Goal: Task Accomplishment & Management: Manage account settings

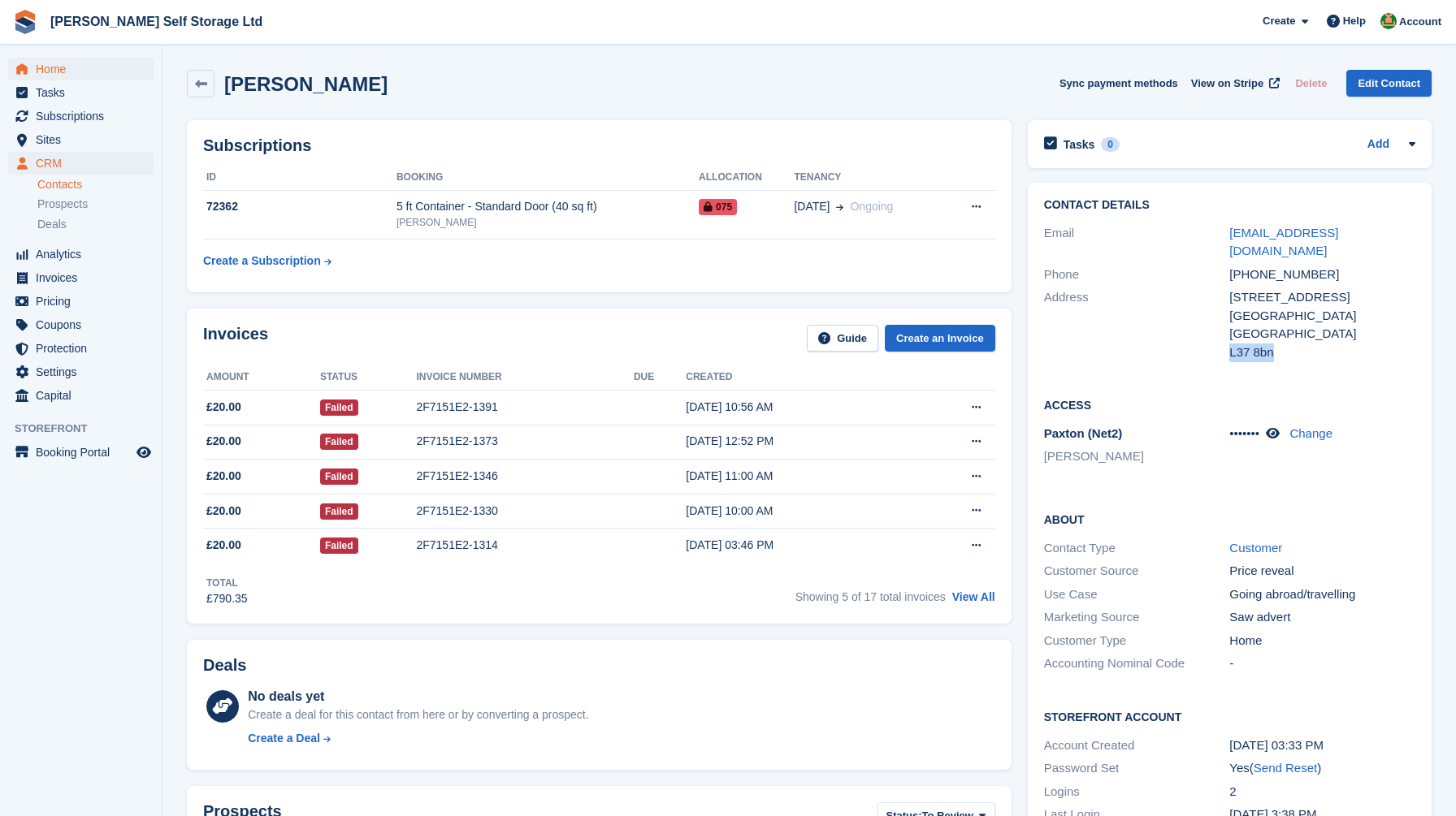
click at [67, 68] on span "Home" at bounding box center [84, 69] width 97 height 22
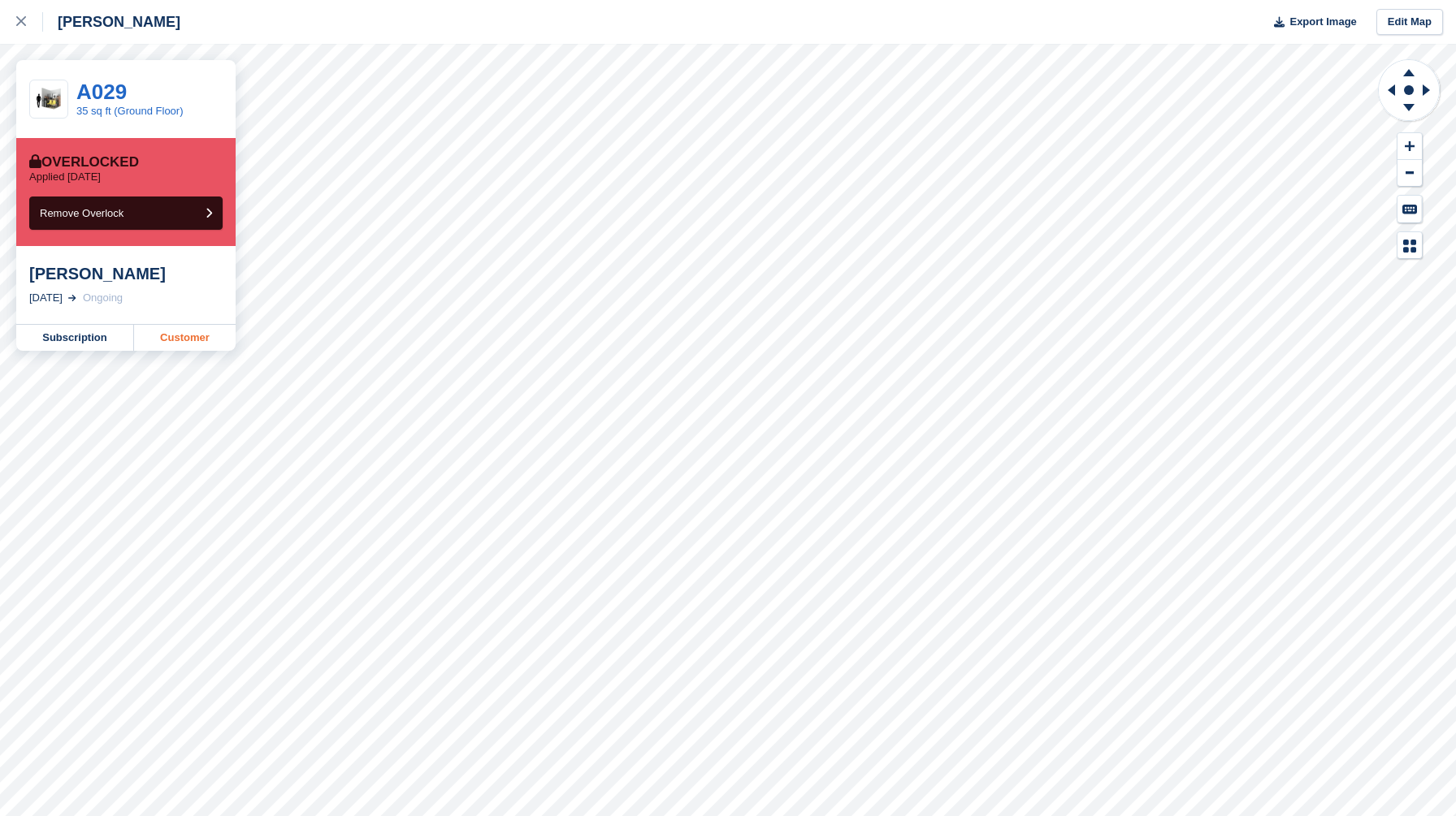
click at [208, 340] on link "Customer" at bounding box center [185, 338] width 102 height 26
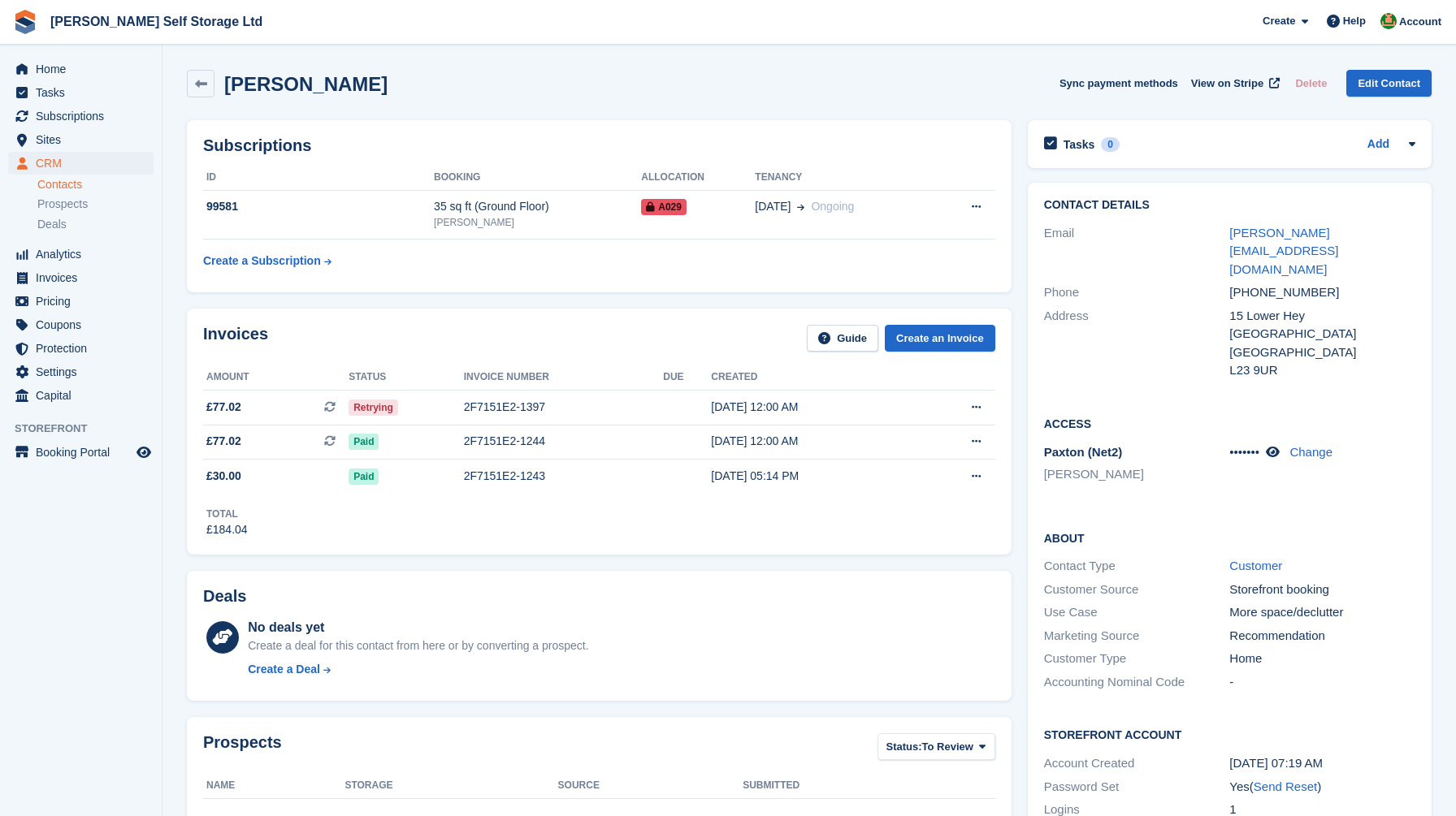
click at [1265, 361] on div "L23 9UR" at bounding box center [1322, 371] width 186 height 19
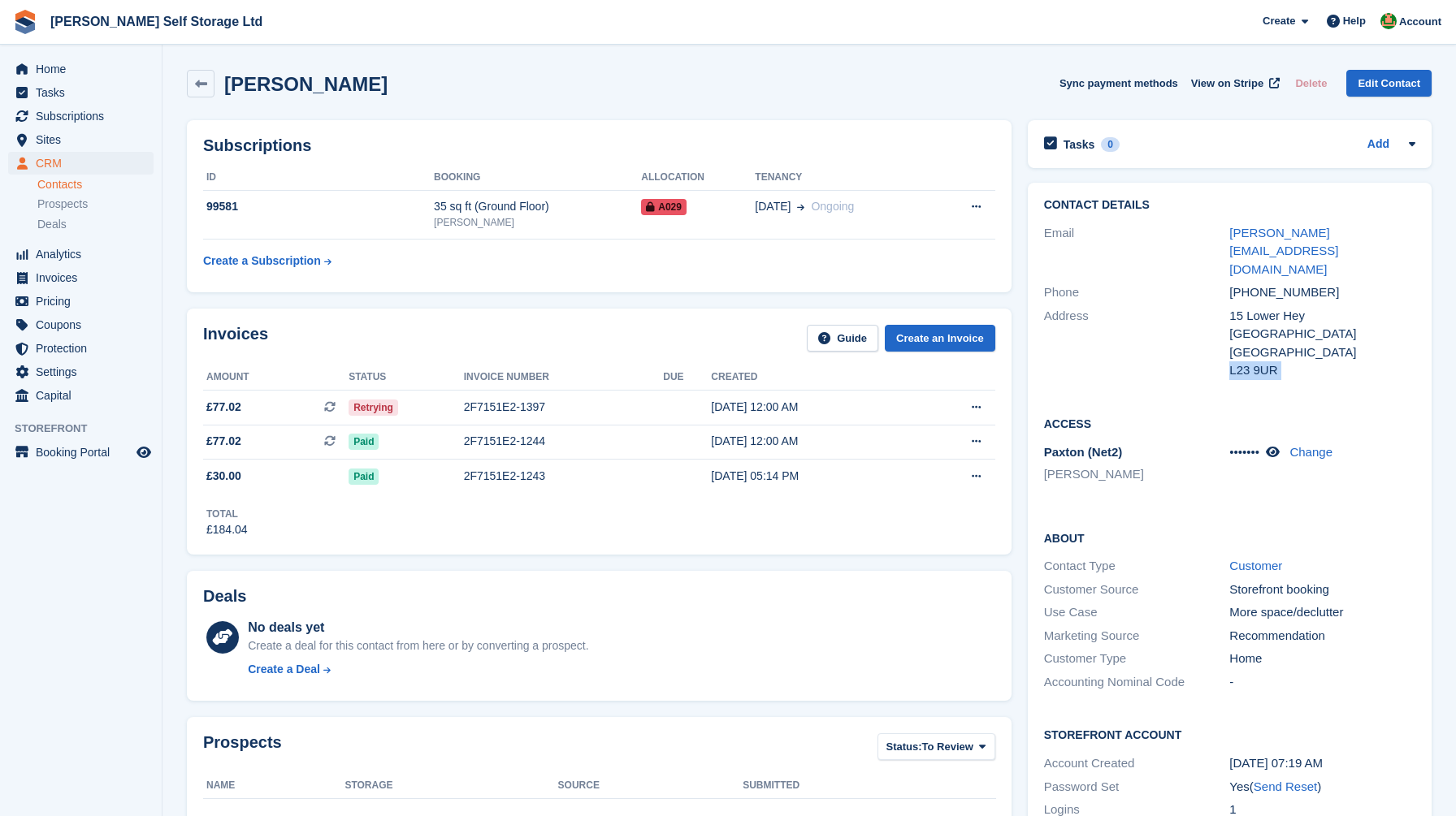
click at [1265, 361] on div "L23 9UR" at bounding box center [1322, 371] width 186 height 19
click at [1025, 190] on div "Contact Details Email shelley_kerr@yahoo.com Phone +447375104756 Address 15 Low…" at bounding box center [1229, 522] width 420 height 695
click at [1280, 446] on icon at bounding box center [1273, 452] width 14 height 12
click at [1023, 461] on div "Contact Details Email shelley_kerr@yahoo.com Phone +447375104756 Address 15 Low…" at bounding box center [1229, 522] width 420 height 695
click at [977, 205] on icon at bounding box center [976, 207] width 9 height 10
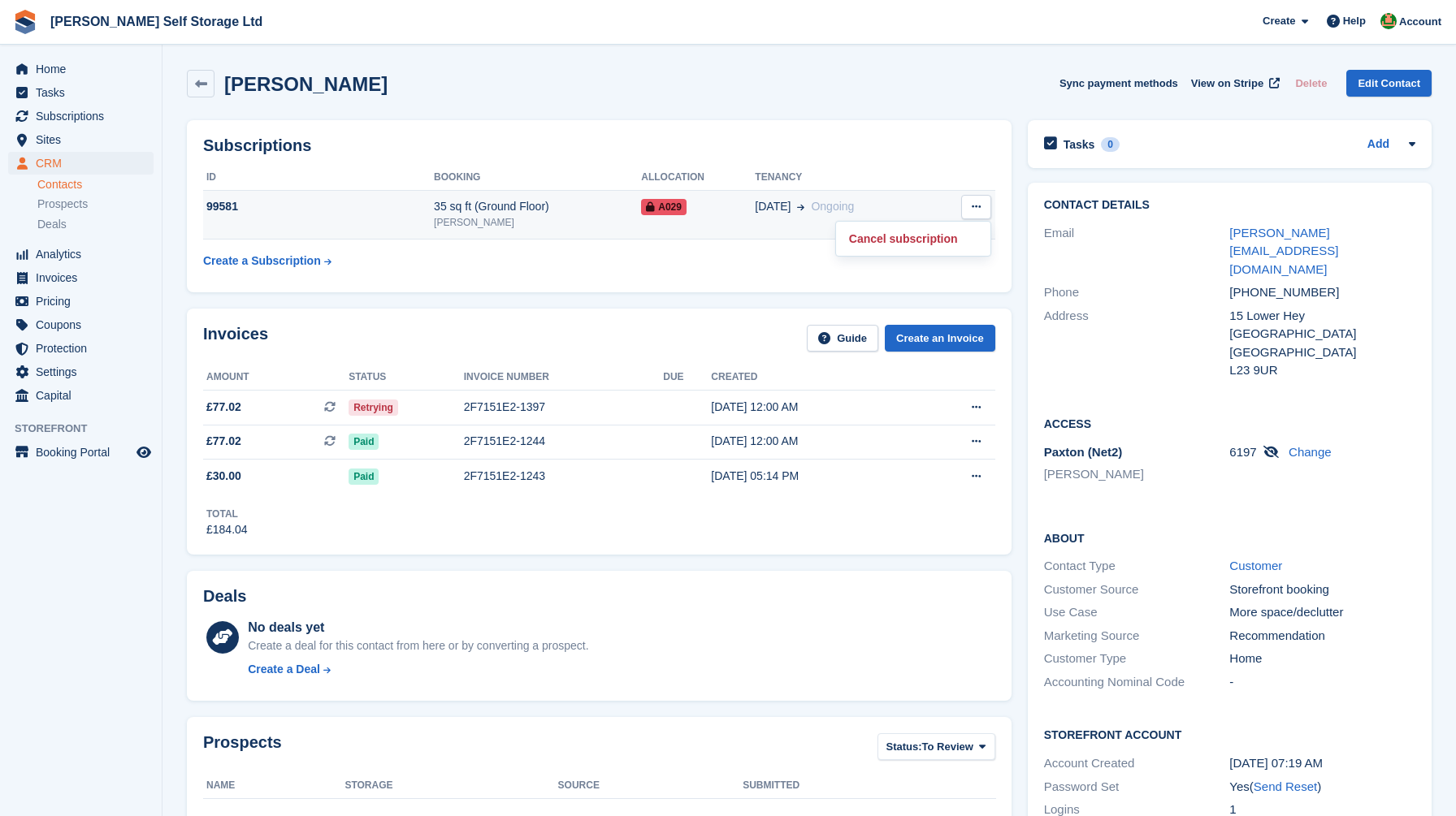
click at [977, 205] on icon at bounding box center [976, 207] width 9 height 10
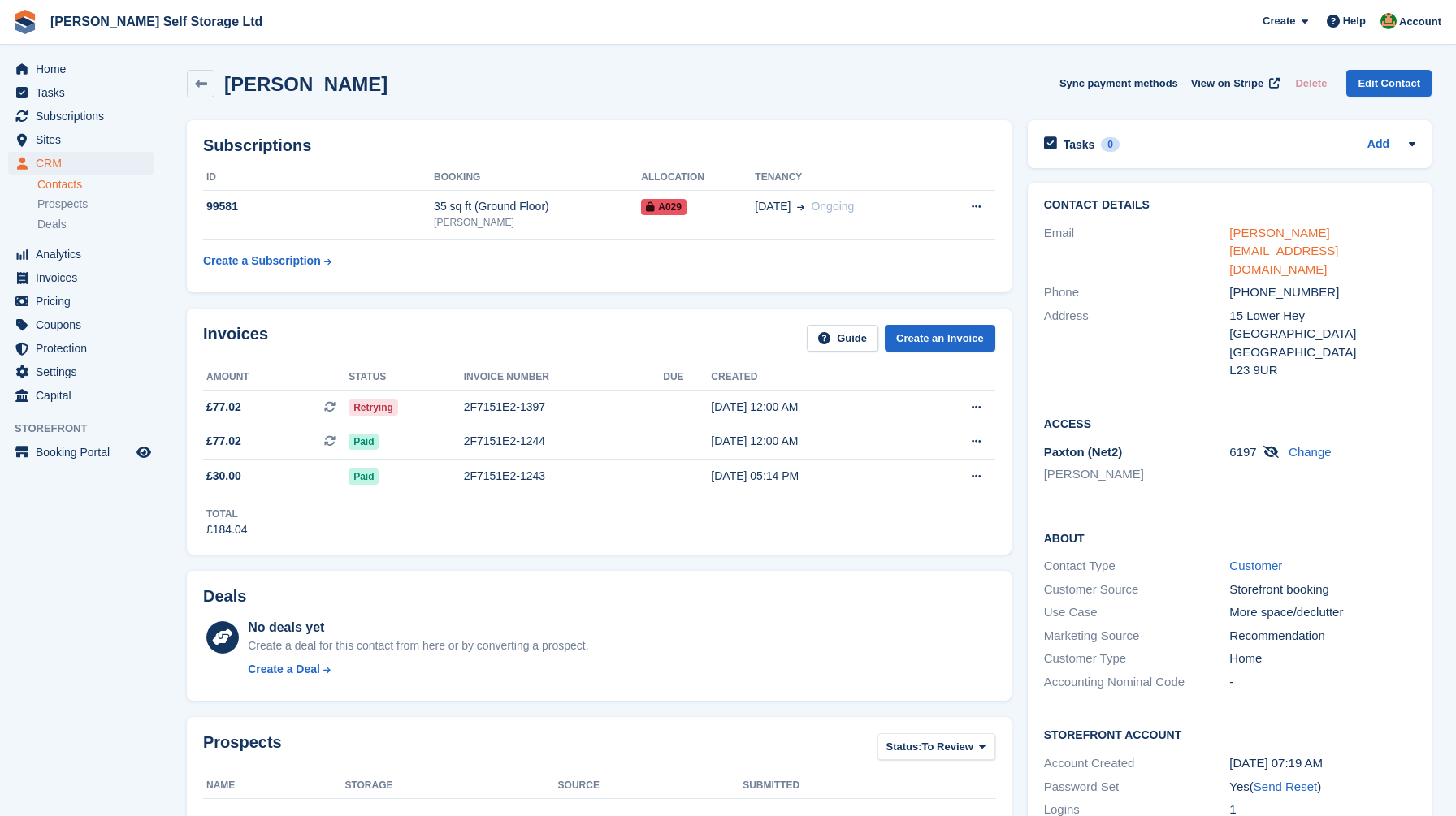
click at [1298, 235] on link "shelley_kerr@yahoo.com" at bounding box center [1284, 251] width 109 height 50
click at [61, 66] on span "Home" at bounding box center [84, 69] width 97 height 22
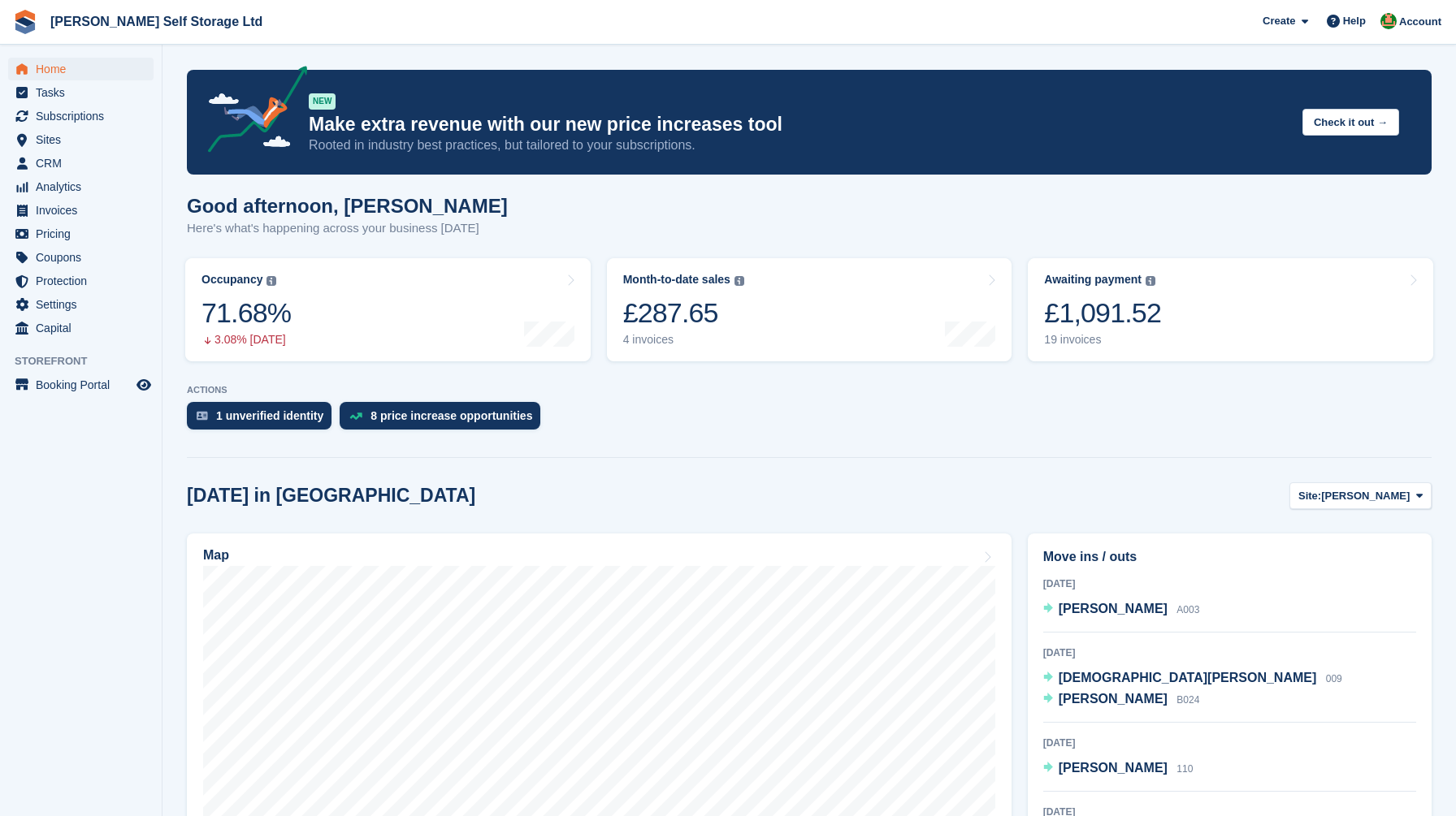
click at [613, 234] on div "Good afternoon, Joshua Here's what's happening across your business today" at bounding box center [809, 226] width 1245 height 63
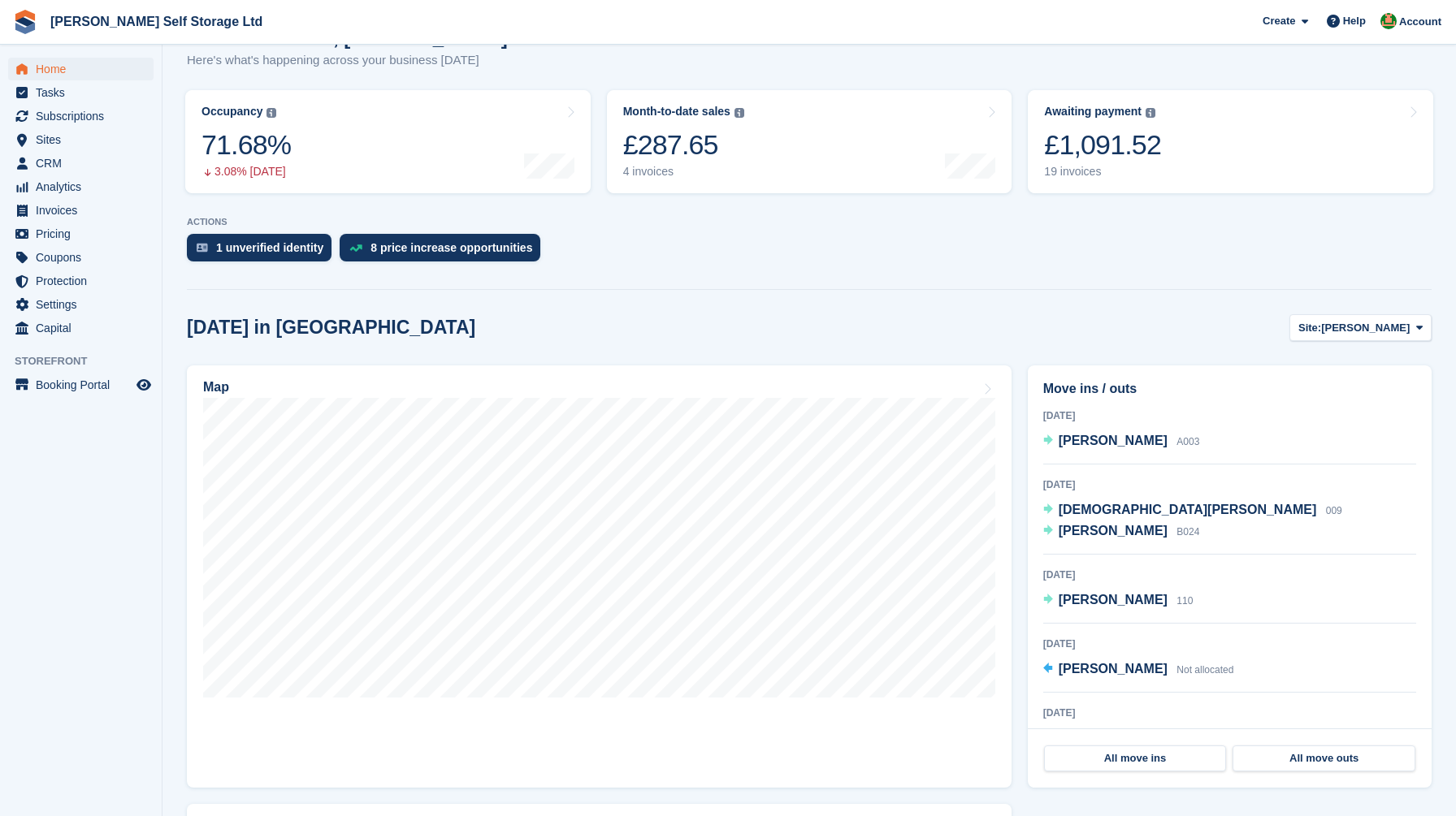
scroll to position [171, 0]
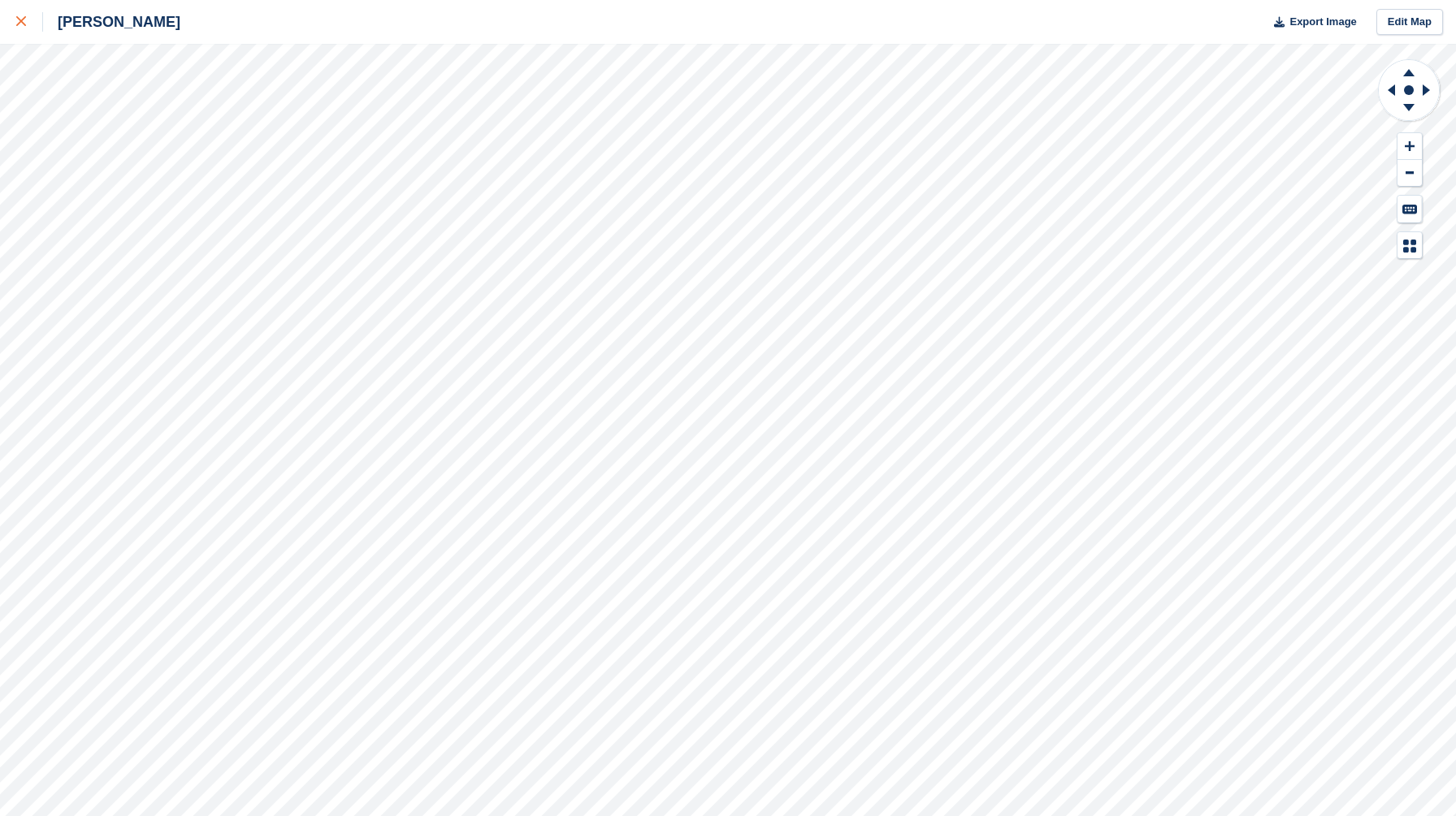
click at [19, 23] on icon at bounding box center [21, 21] width 9 height 9
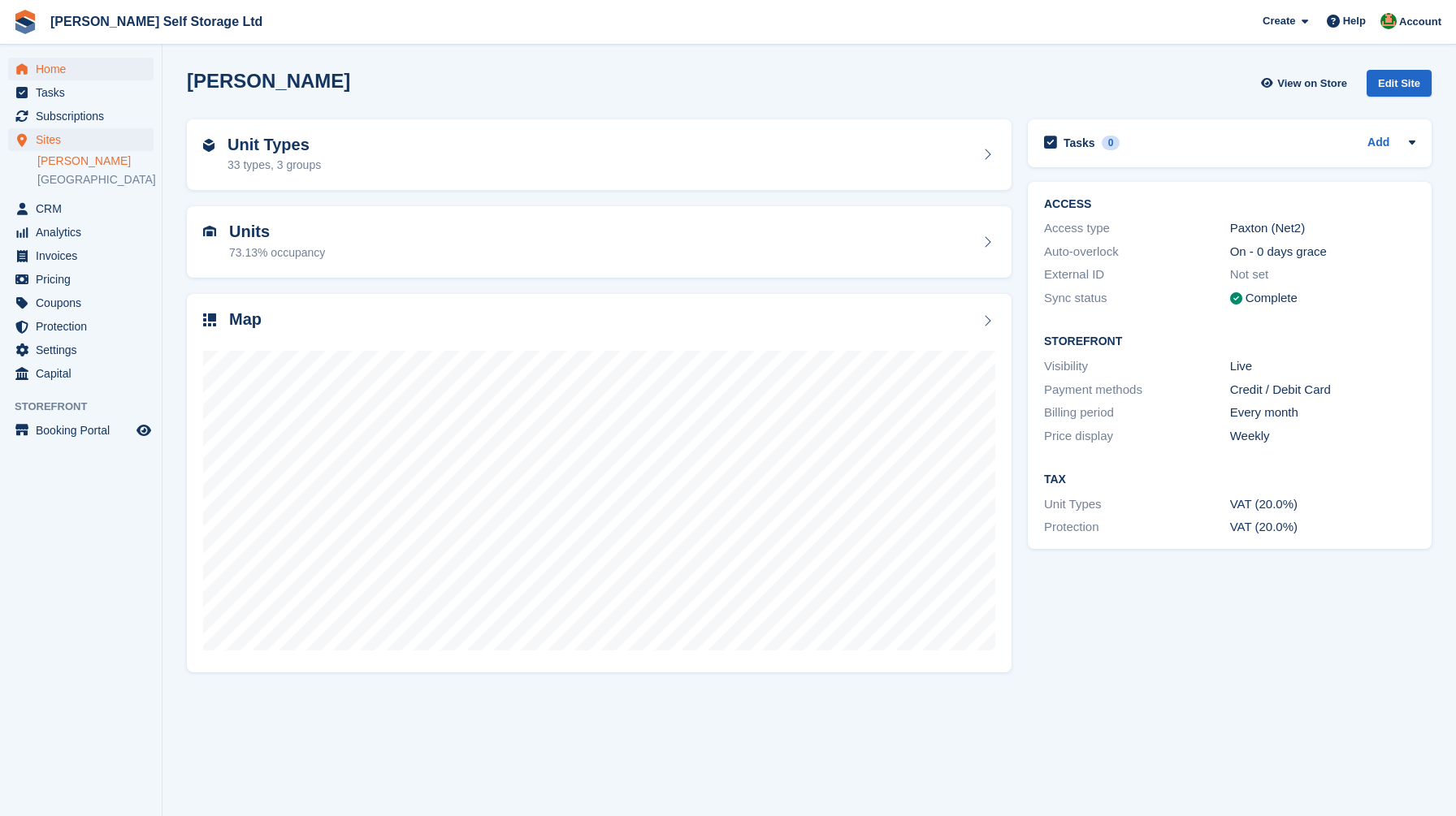
click at [37, 65] on span "Home" at bounding box center [84, 69] width 97 height 22
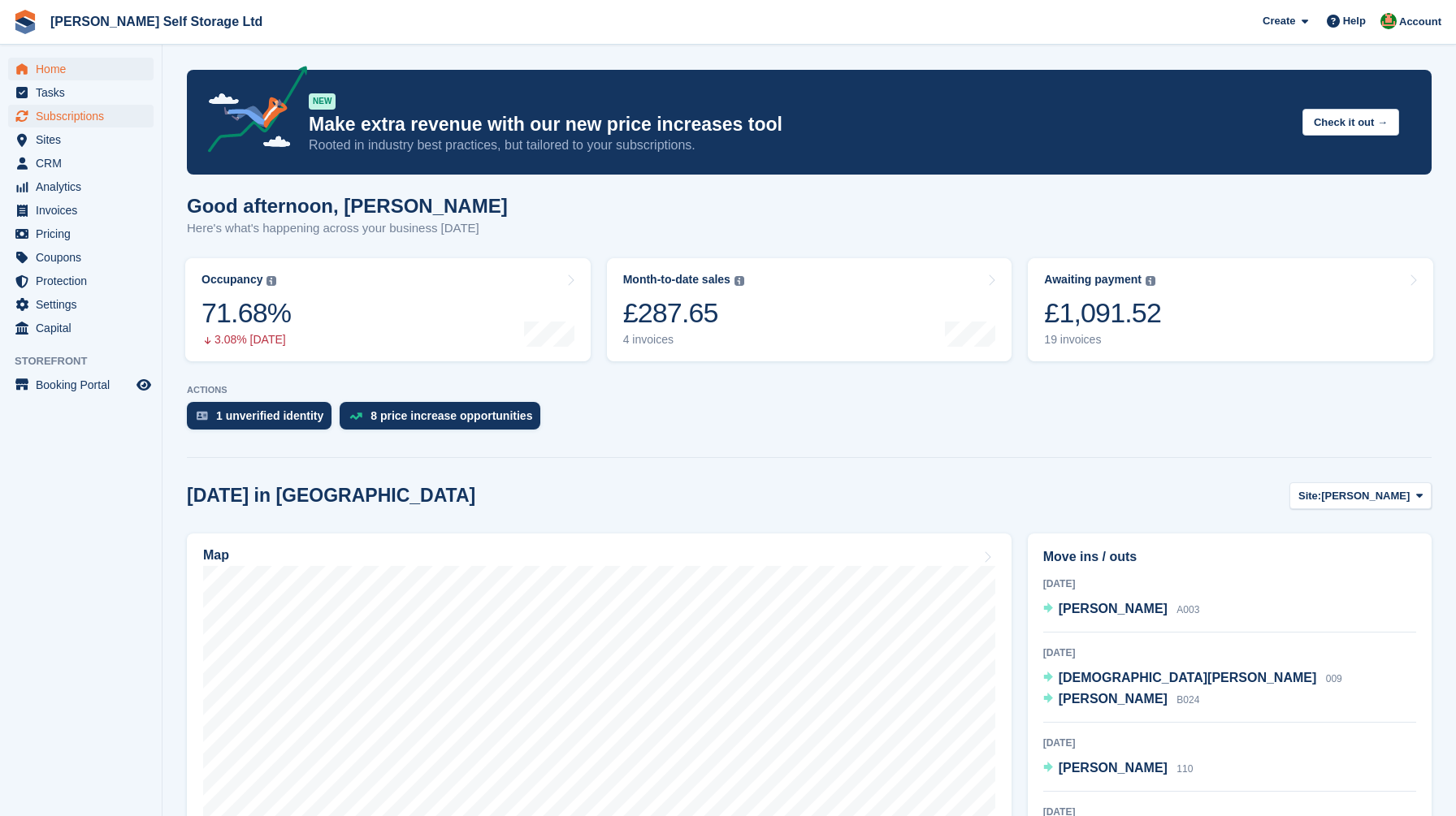
click at [82, 114] on span "Subscriptions" at bounding box center [84, 116] width 97 height 22
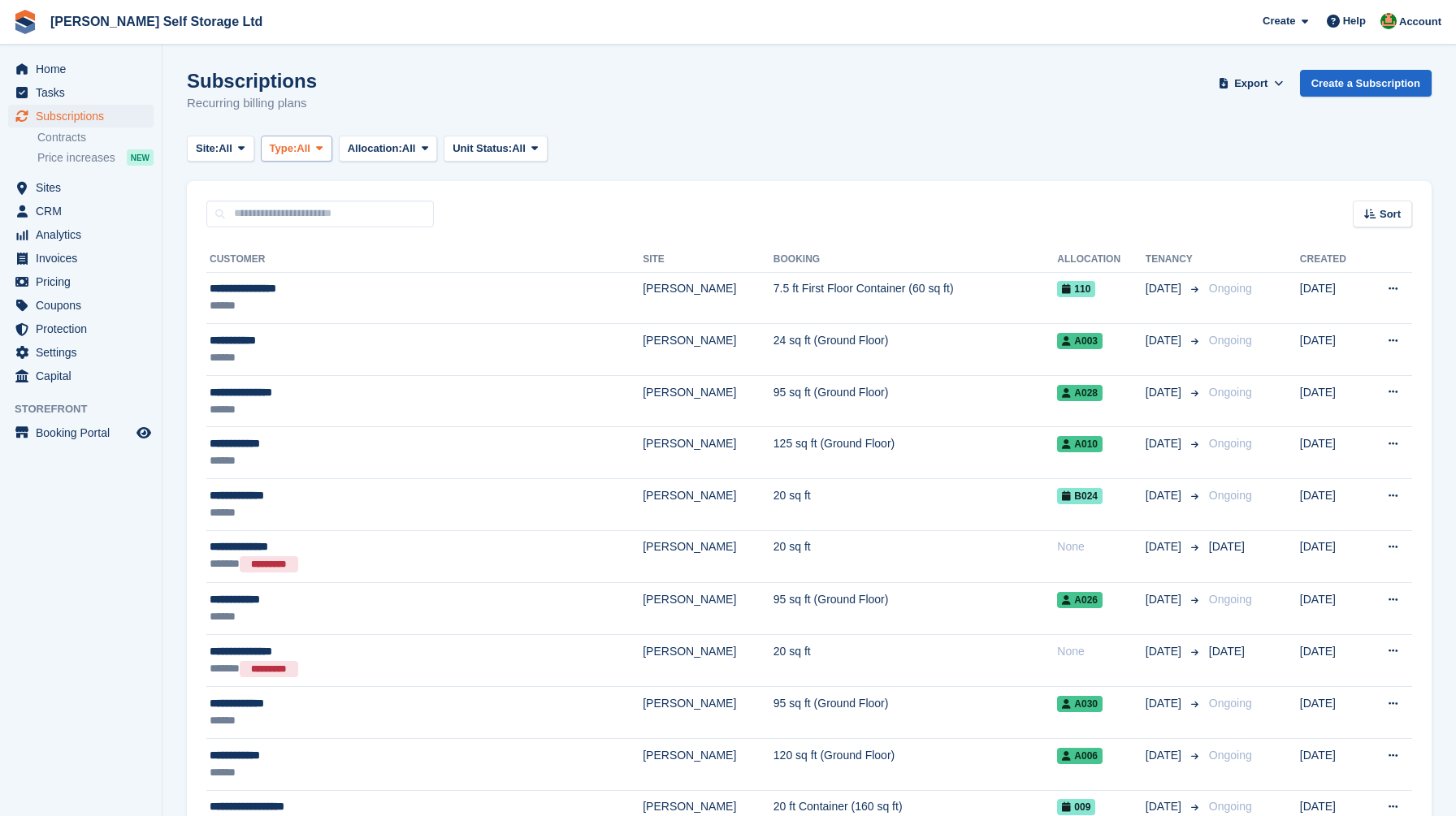
click at [297, 146] on span "Type:" at bounding box center [284, 148] width 28 height 16
click at [316, 250] on link "Previous" at bounding box center [339, 246] width 141 height 29
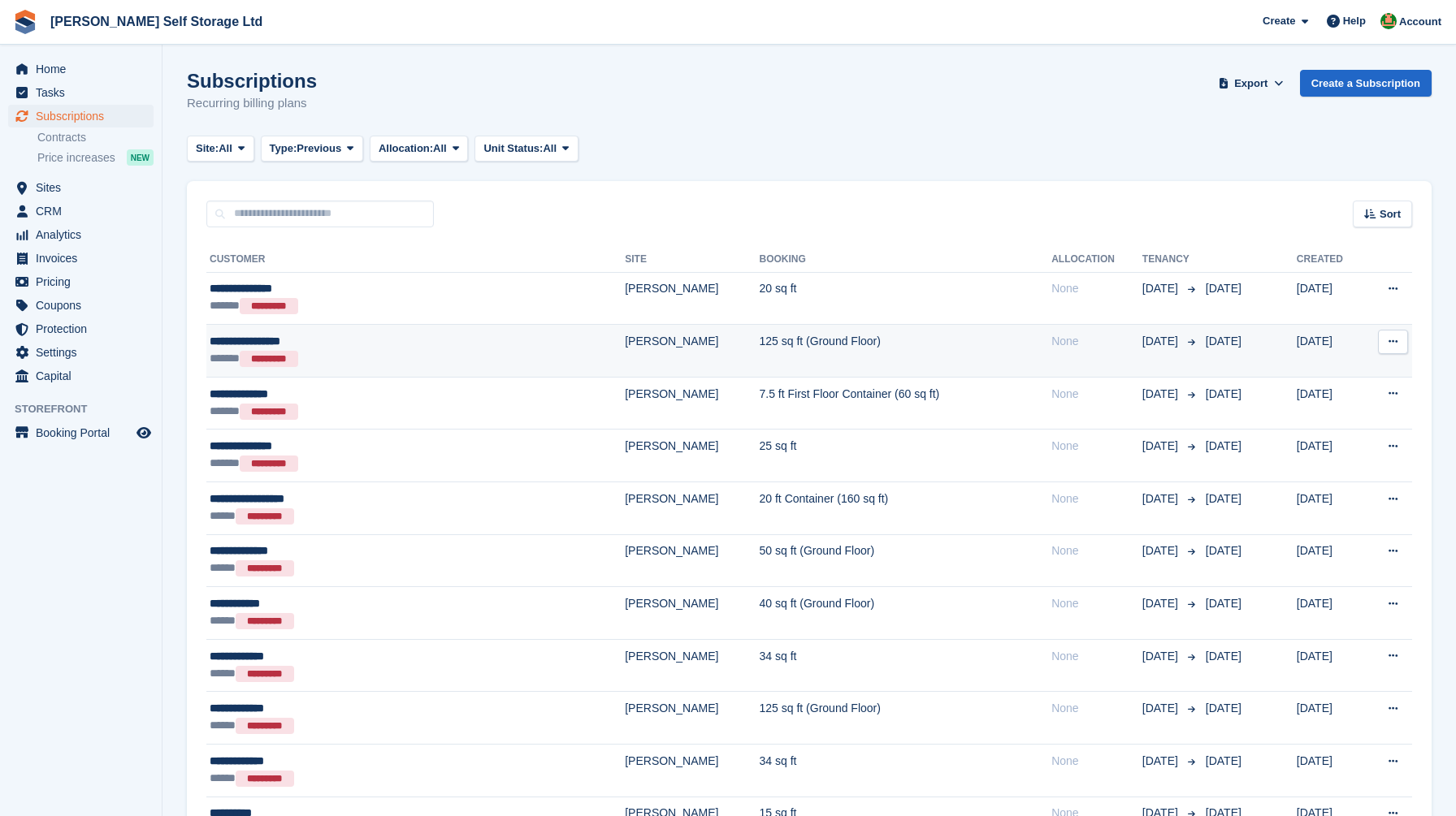
click at [417, 351] on div "****** *********" at bounding box center [353, 358] width 289 height 18
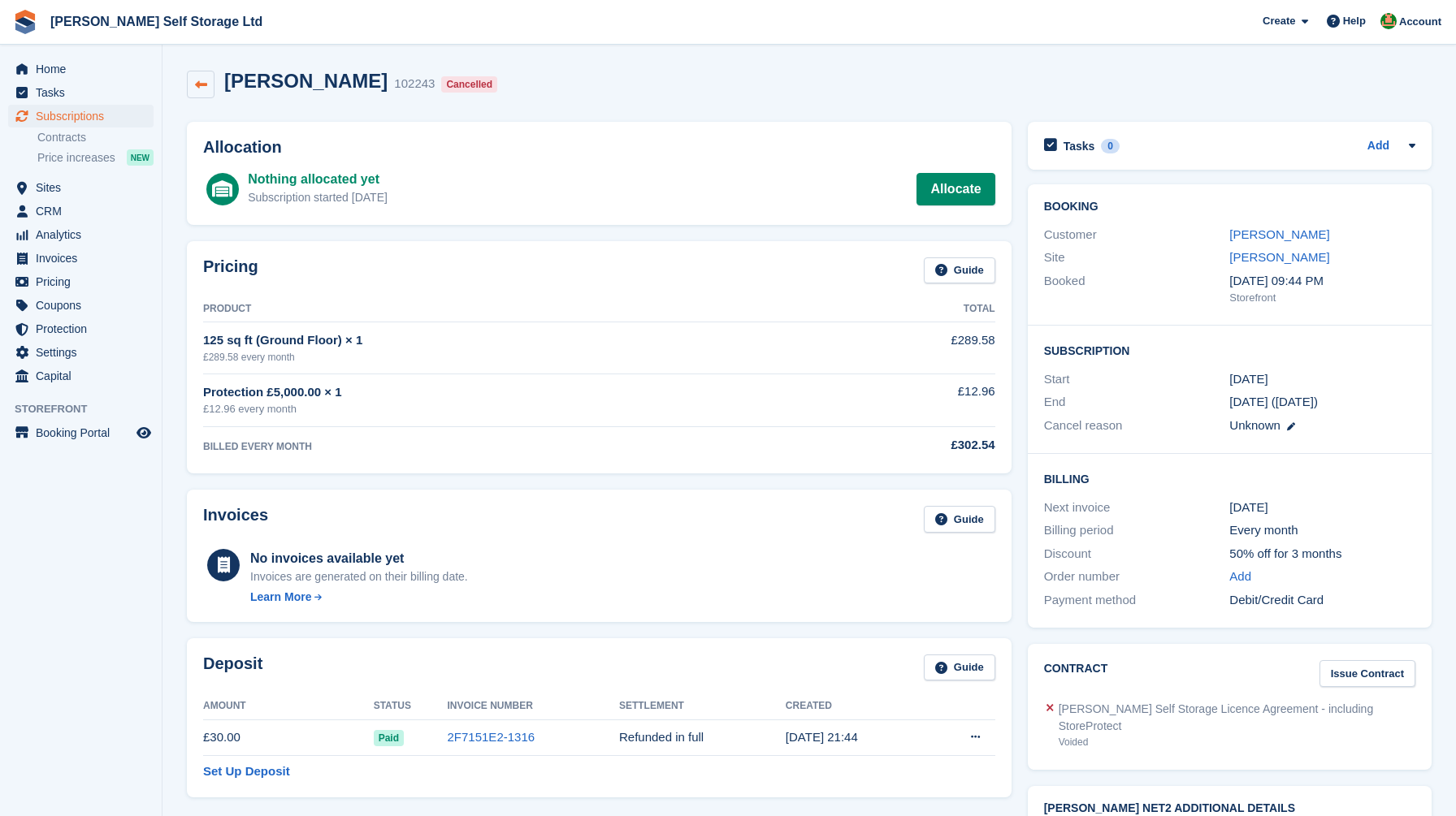
click at [200, 84] on icon at bounding box center [201, 84] width 12 height 12
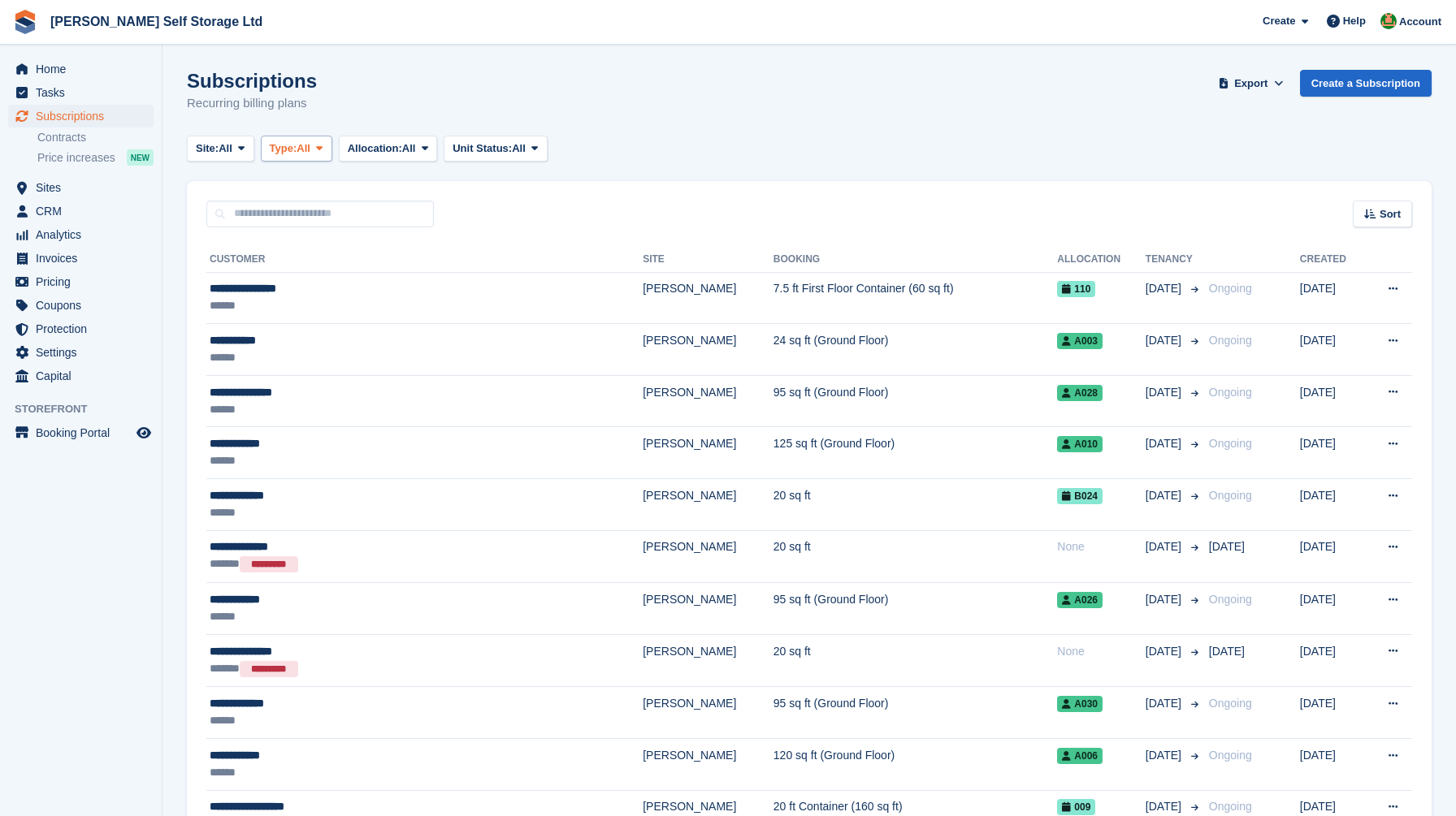
click at [310, 142] on span "All" at bounding box center [303, 148] width 14 height 16
click at [311, 249] on link "Previous" at bounding box center [339, 246] width 141 height 29
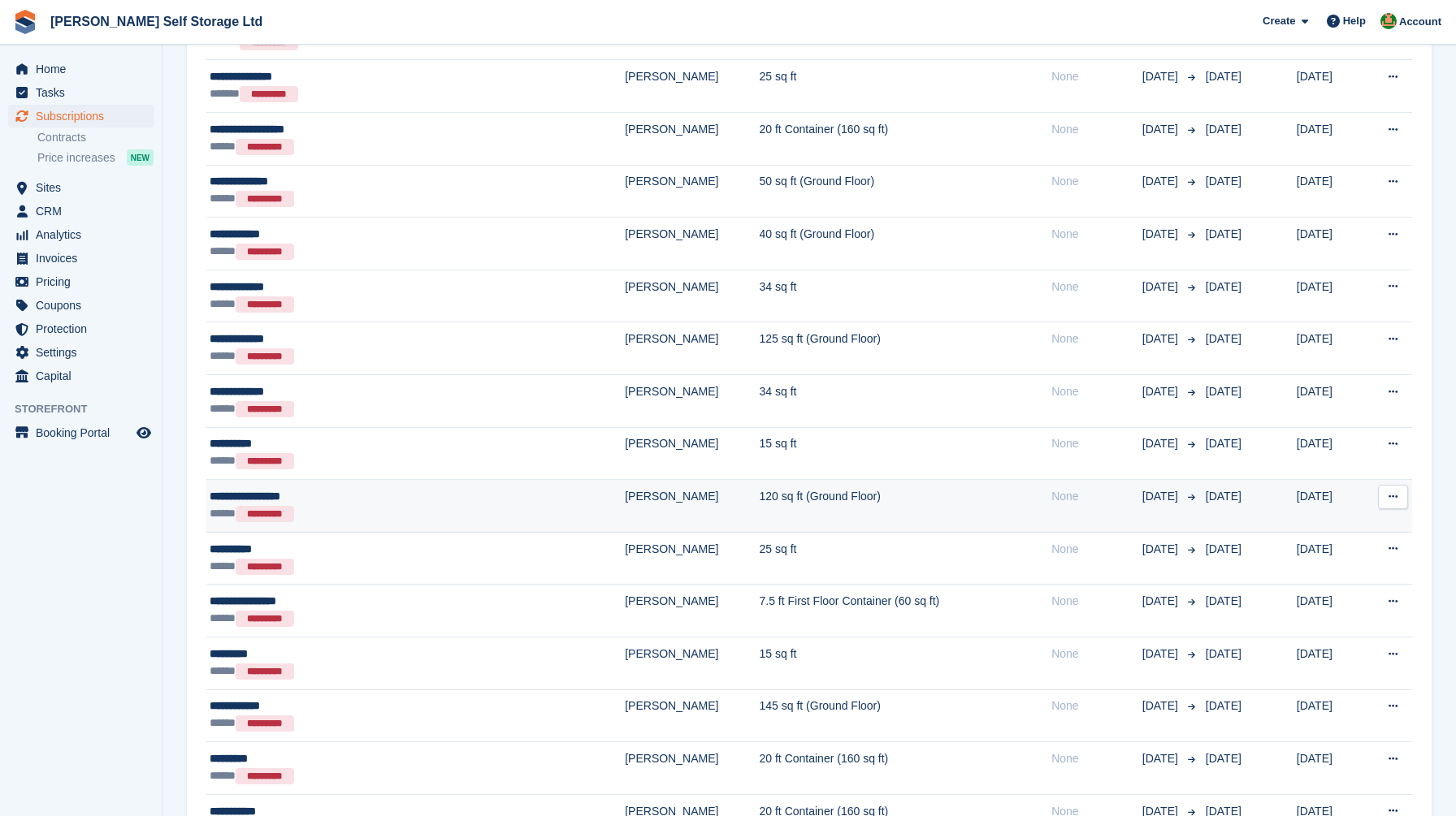
scroll to position [423, 0]
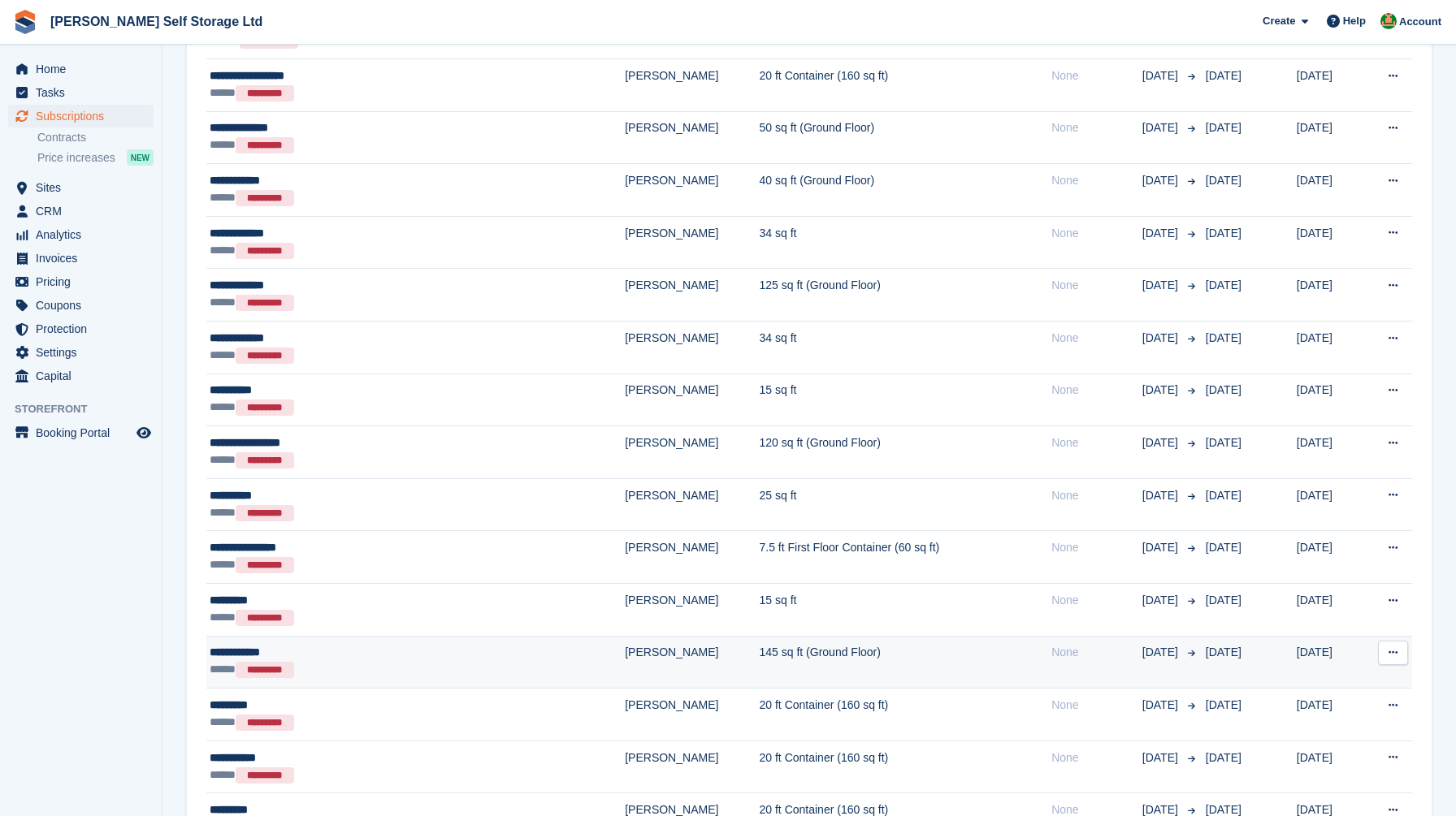
click at [411, 664] on div "***** *********" at bounding box center [353, 670] width 289 height 18
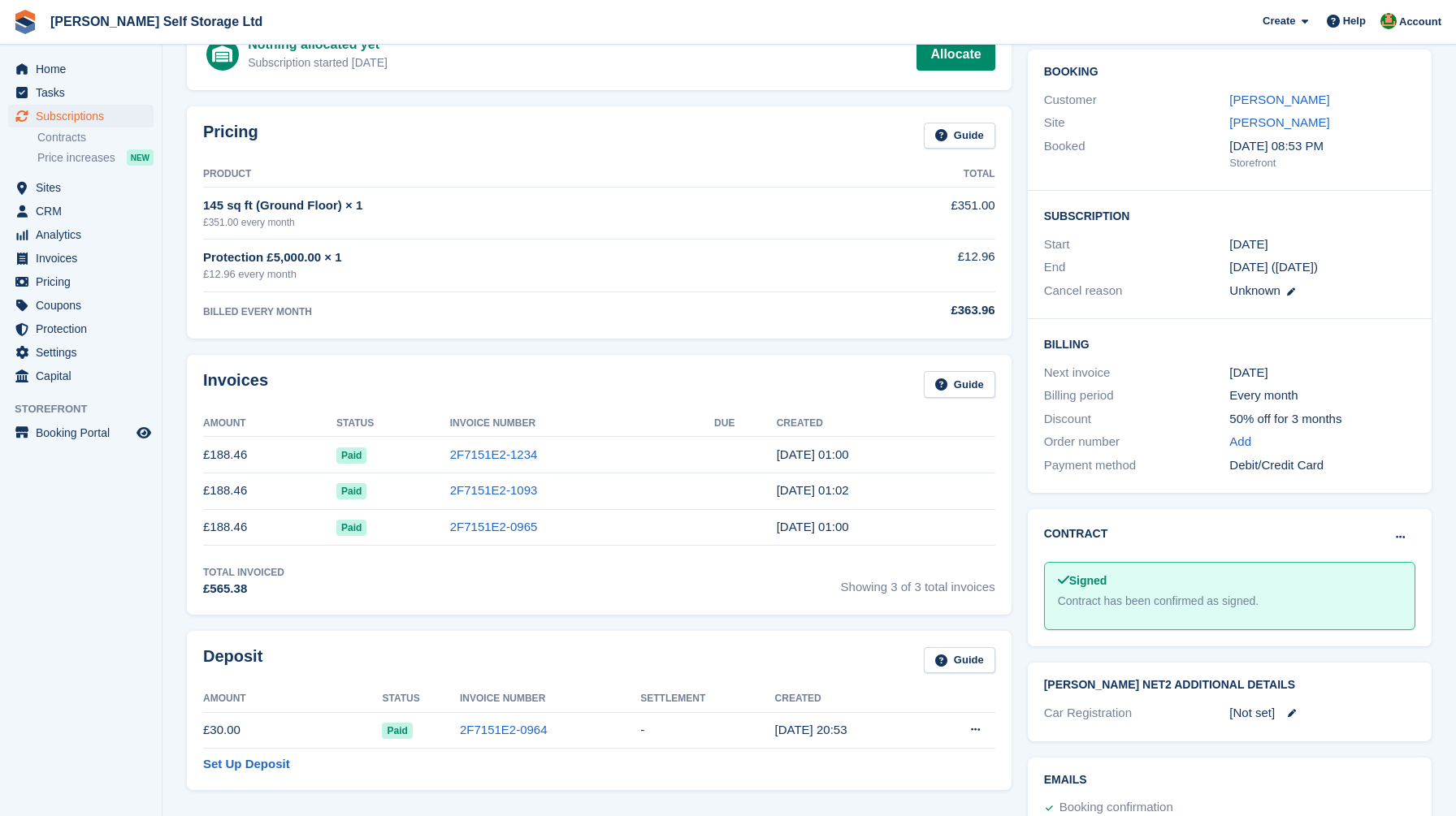
scroll to position [281, 0]
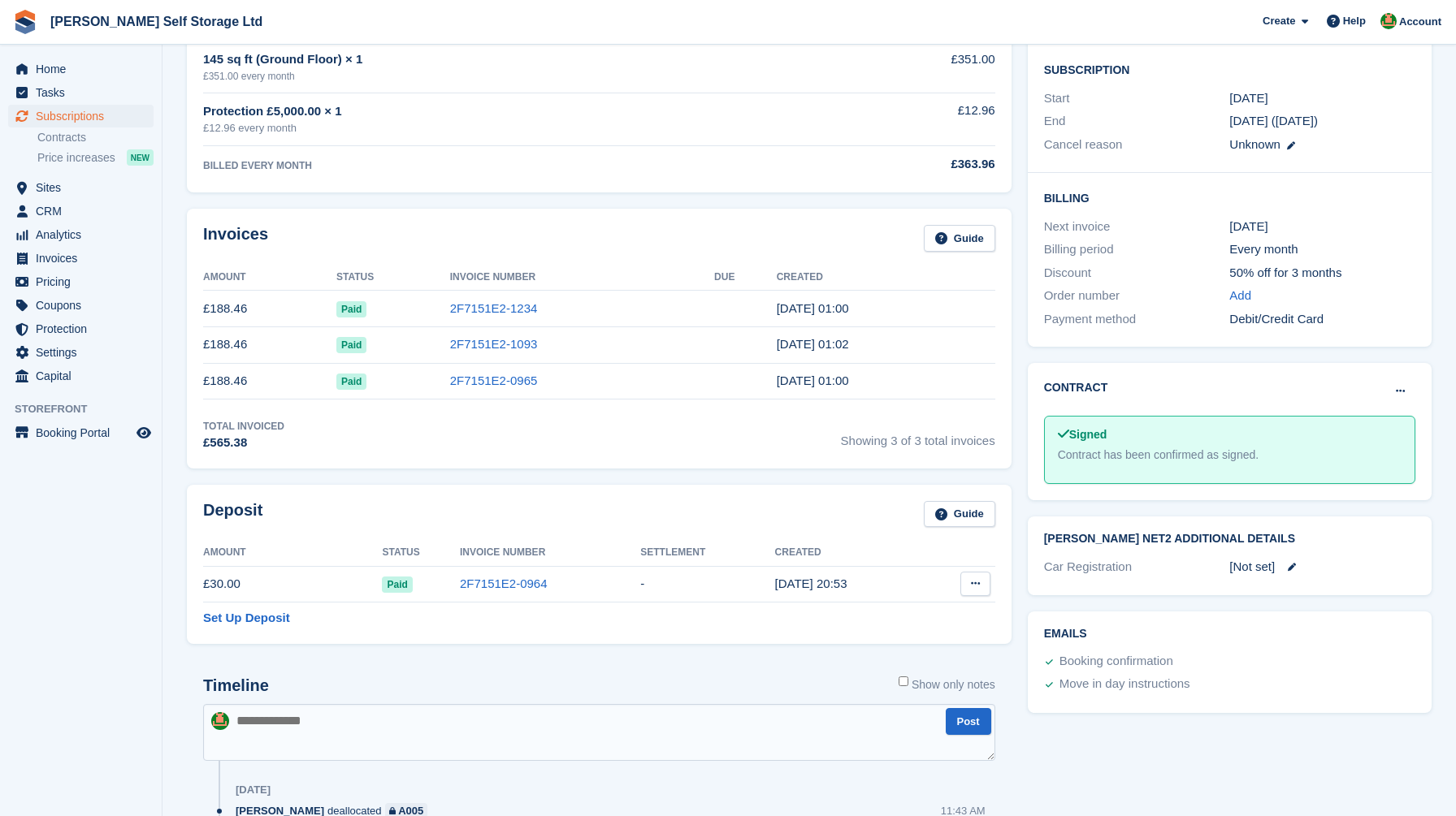
click at [973, 588] on icon at bounding box center [975, 583] width 9 height 10
click at [894, 617] on p "Settle deposit" at bounding box center [913, 615] width 141 height 22
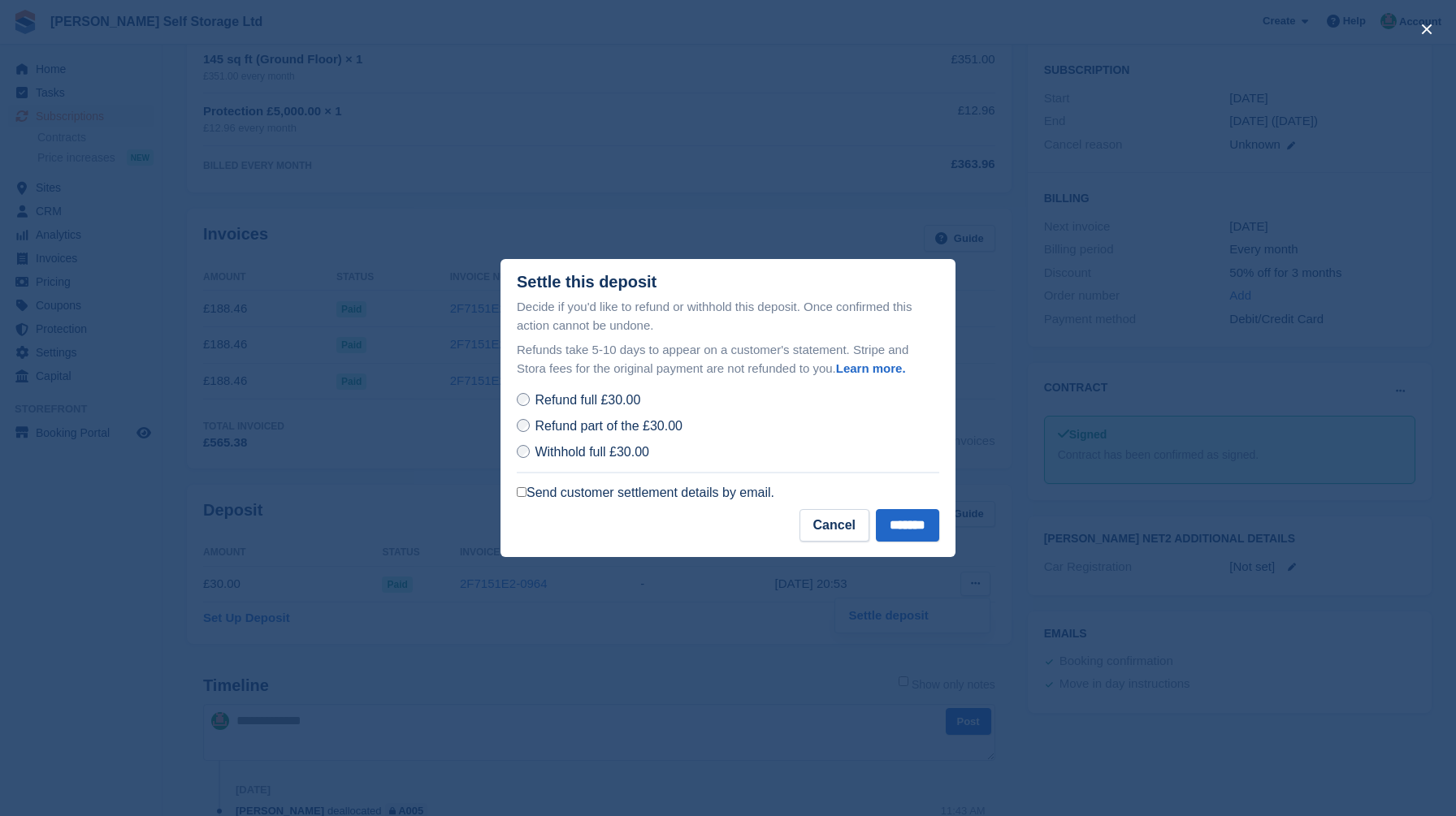
click at [591, 489] on label "Send customer settlement details by email." at bounding box center [646, 493] width 258 height 16
click at [903, 533] on input "*******" at bounding box center [908, 526] width 64 height 33
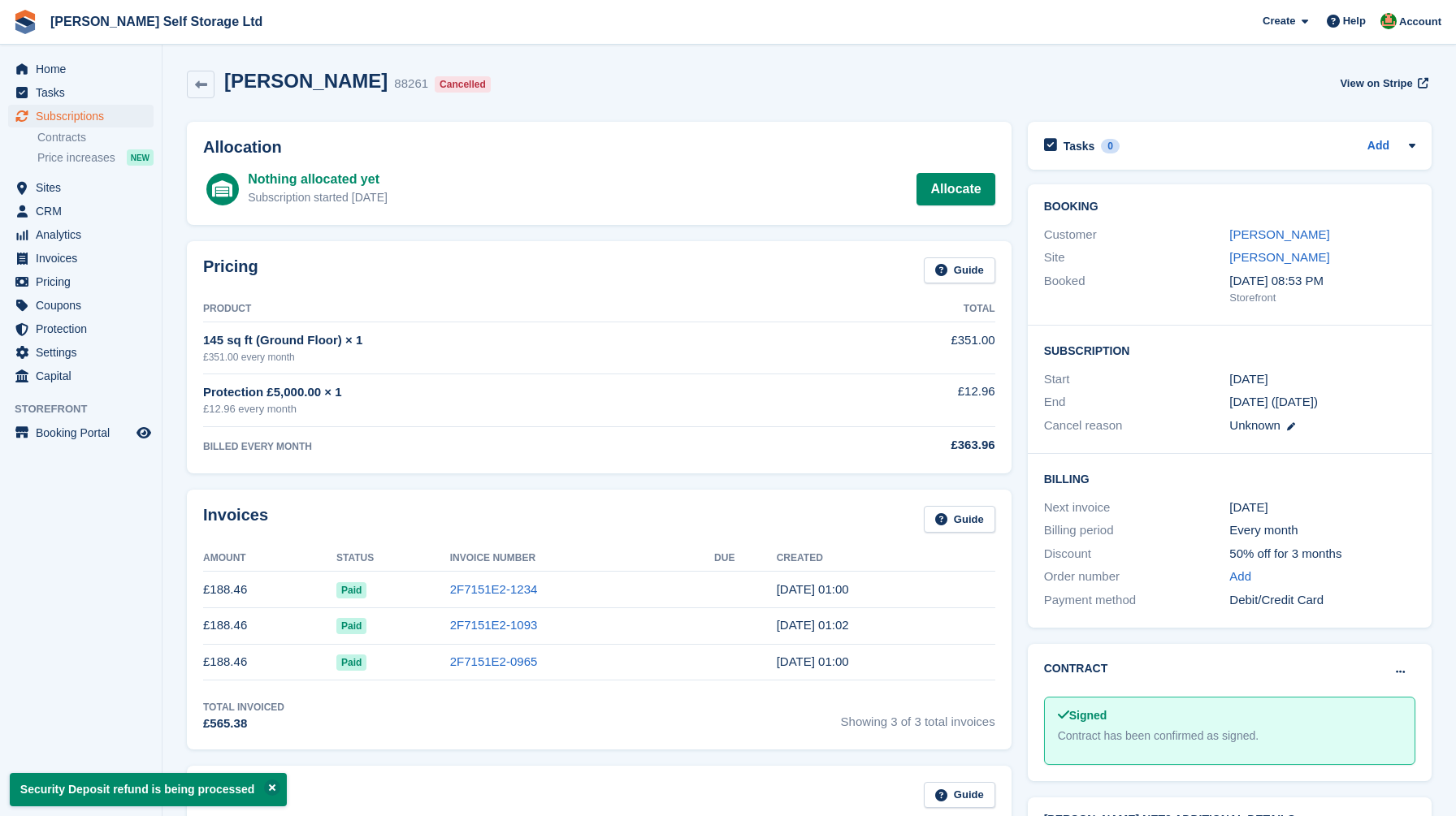
scroll to position [0, 0]
click at [94, 58] on span "Home" at bounding box center [84, 69] width 97 height 22
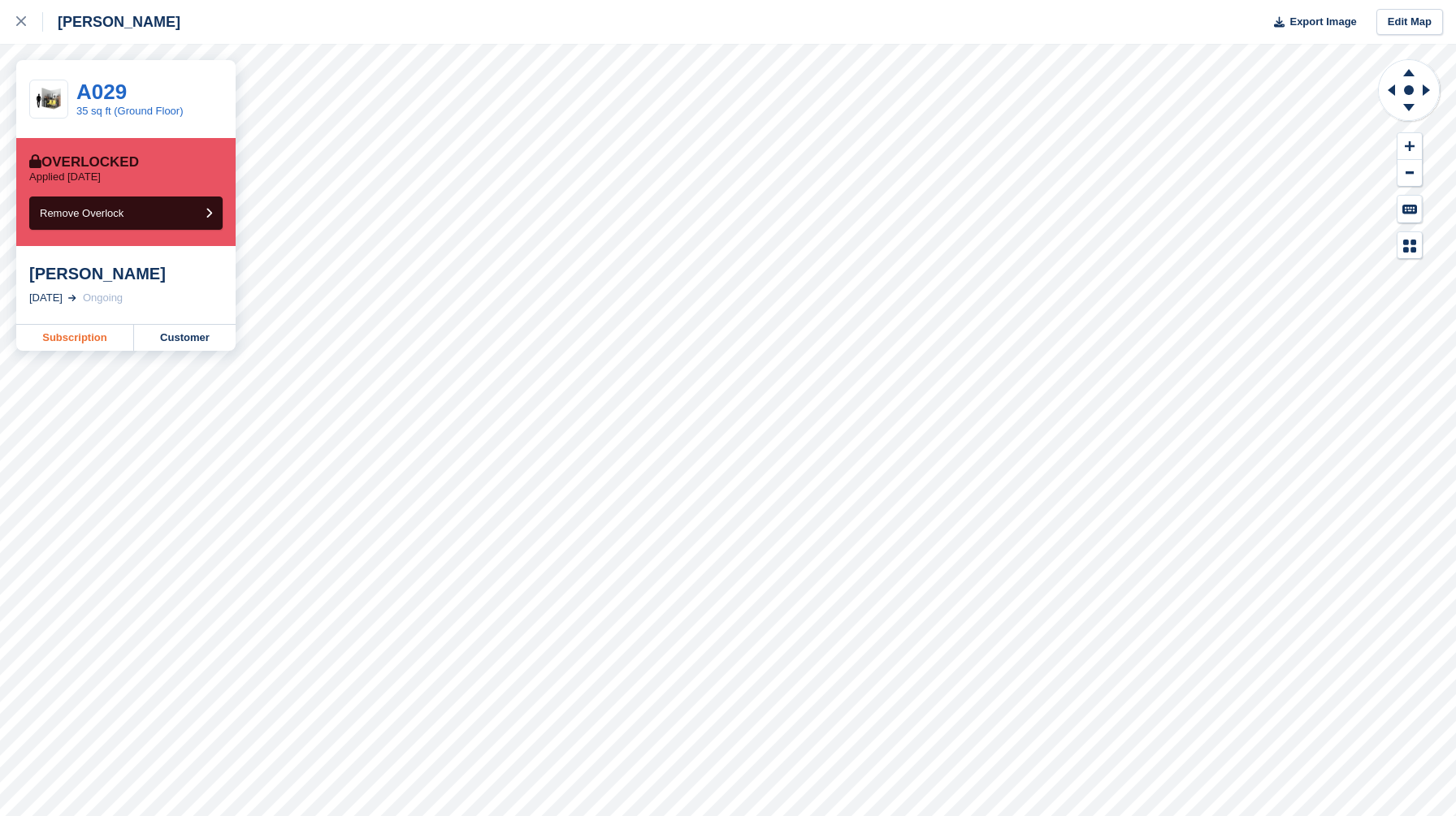
click at [98, 337] on link "Subscription" at bounding box center [75, 338] width 118 height 26
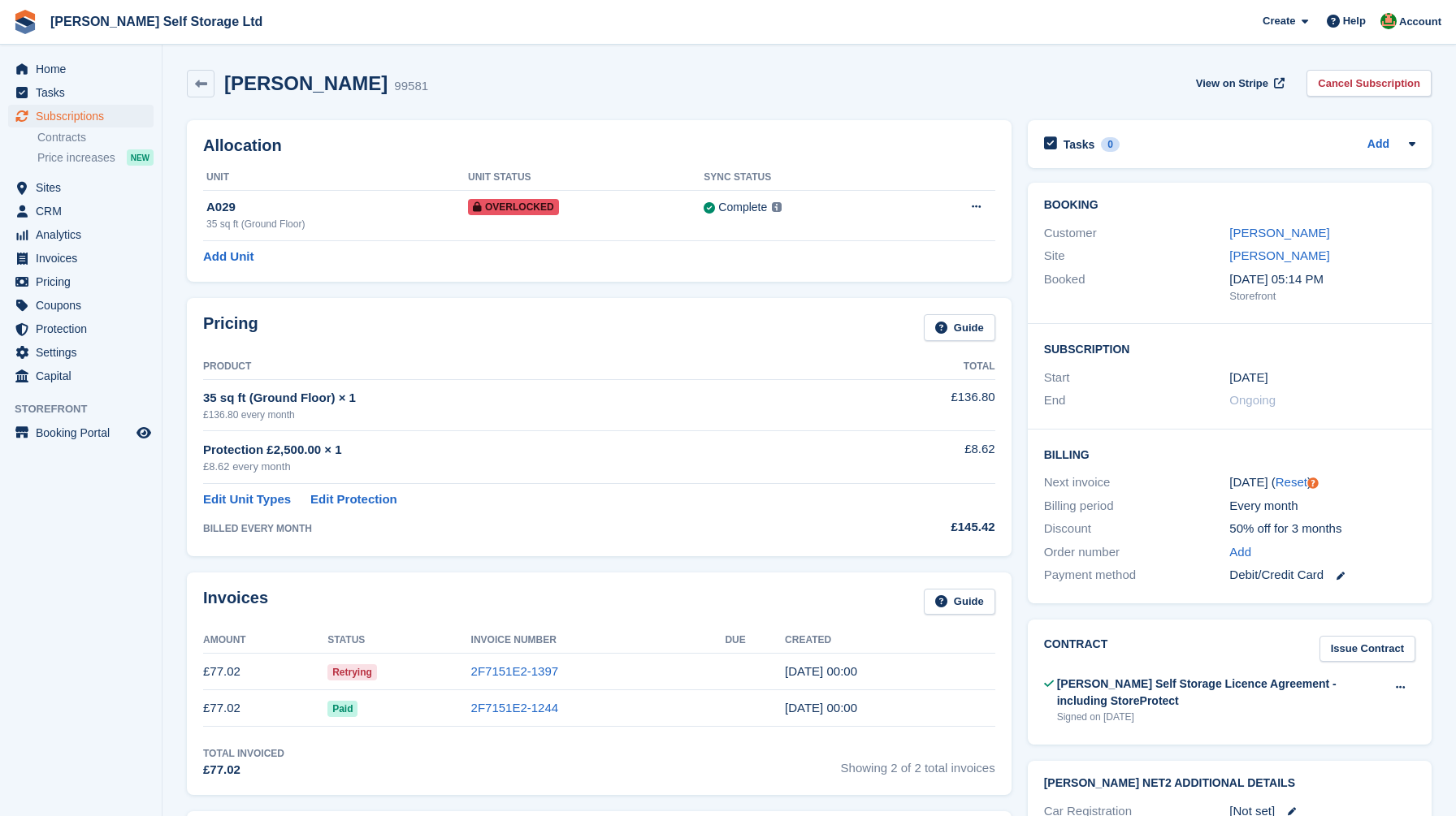
click at [190, 556] on div "Pricing Guide Product Total 35 sq ft (Ground Floor) × 1 £136.80 every month £13…" at bounding box center [599, 427] width 841 height 274
